Goal: Task Accomplishment & Management: Complete application form

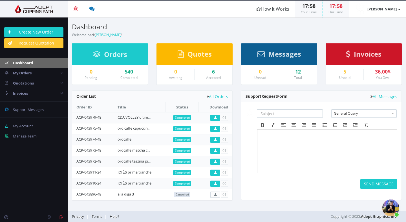
scroll to position [295, 0]
click at [33, 29] on link "Create New Order" at bounding box center [33, 32] width 59 height 10
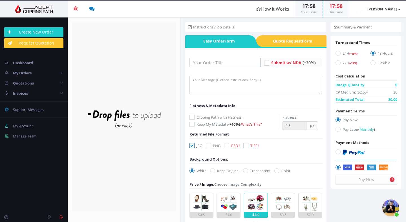
scroll to position [295, 0]
click at [201, 63] on input "text" at bounding box center [225, 63] width 71 height 10
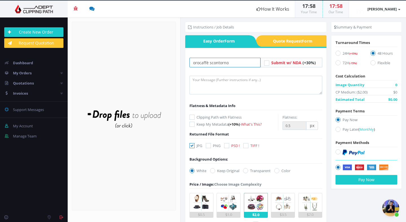
type input "orocaffè scontorno"
click at [122, 118] on div "Drop files here to upload" at bounding box center [124, 116] width 121 height 35
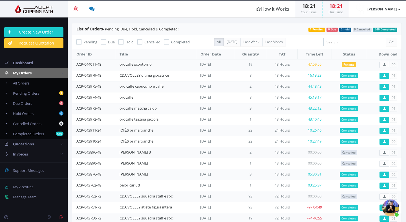
scroll to position [295, 0]
